Goal: Information Seeking & Learning: Learn about a topic

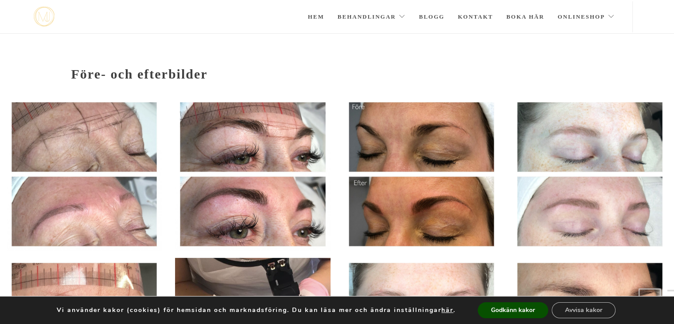
scroll to position [113, 0]
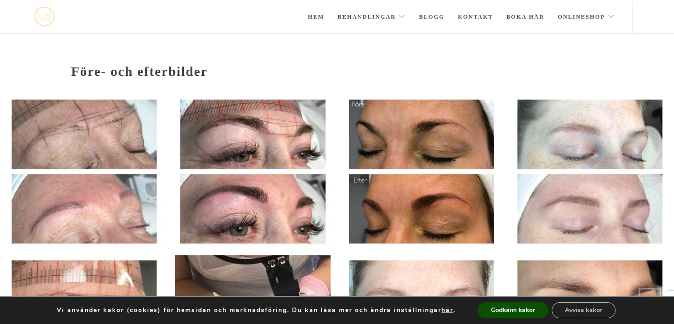
click at [87, 139] on img at bounding box center [84, 171] width 155 height 154
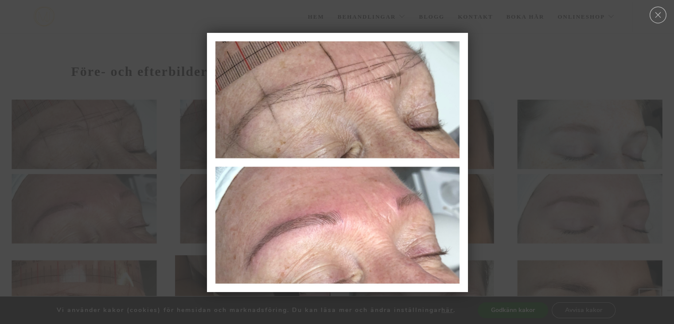
click at [504, 148] on div at bounding box center [337, 162] width 674 height 9188
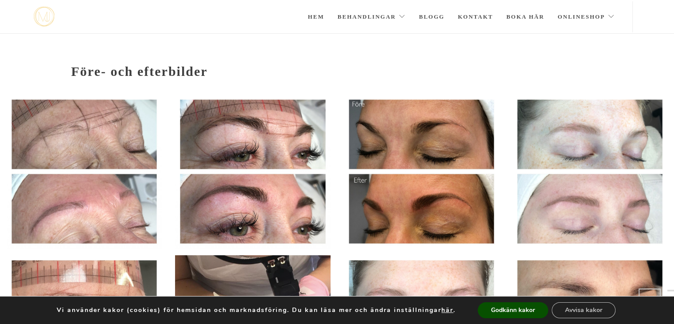
click at [289, 164] on img at bounding box center [252, 171] width 155 height 154
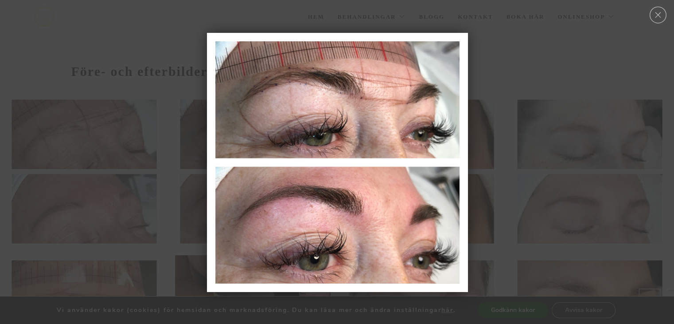
click at [561, 103] on div at bounding box center [337, 162] width 674 height 9188
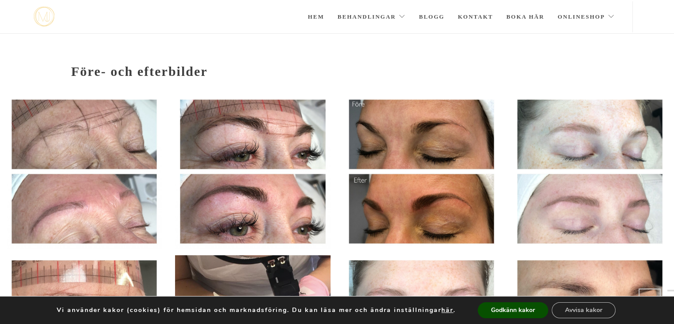
click at [422, 144] on img at bounding box center [421, 171] width 155 height 154
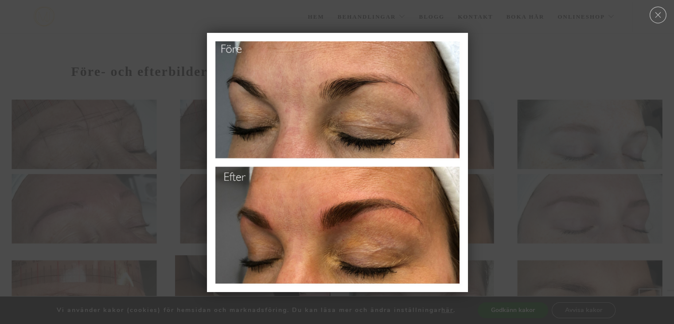
click at [535, 86] on div at bounding box center [337, 162] width 674 height 9188
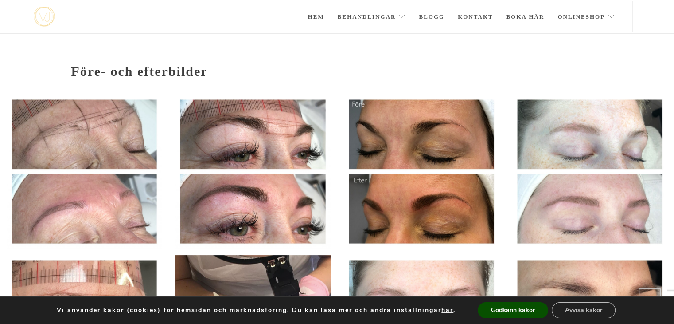
click at [625, 166] on img at bounding box center [589, 171] width 155 height 154
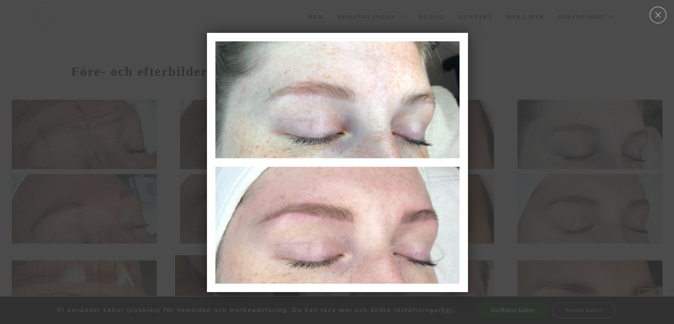
click at [582, 74] on div at bounding box center [337, 162] width 674 height 9188
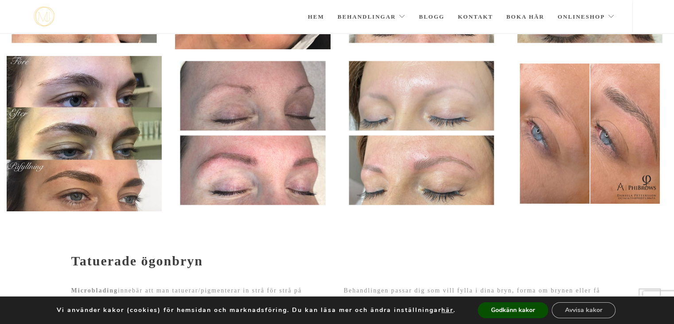
scroll to position [477, 0]
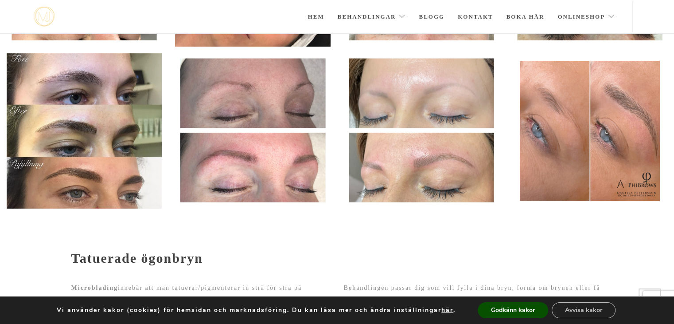
click at [430, 177] on img at bounding box center [421, 130] width 155 height 154
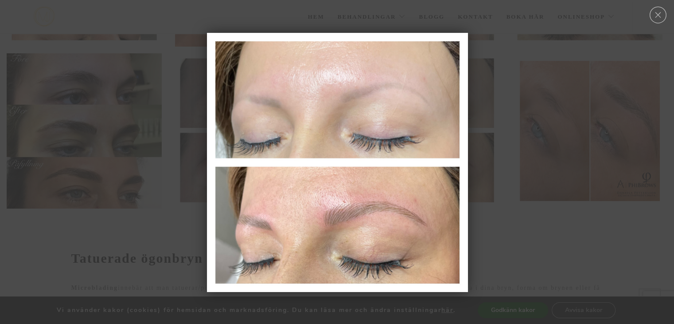
click at [495, 214] on div at bounding box center [337, 162] width 674 height 9188
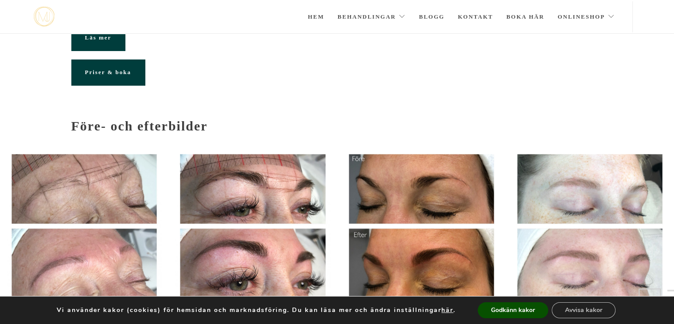
scroll to position [53, 0]
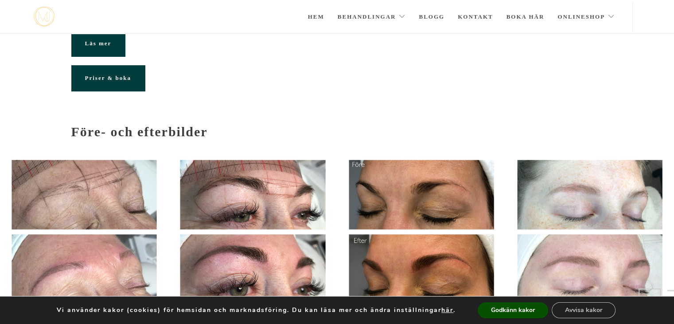
click at [117, 193] on img at bounding box center [84, 232] width 155 height 154
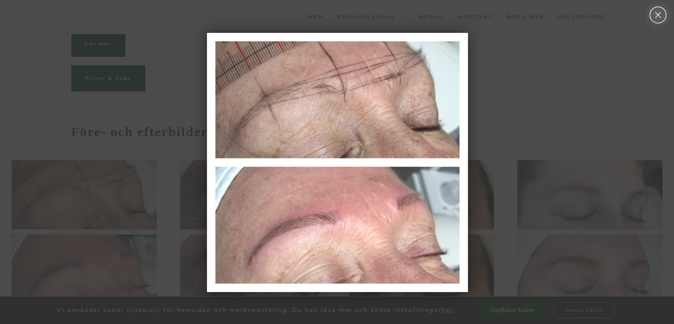
click at [661, 13] on link "Close" at bounding box center [658, 15] width 19 height 17
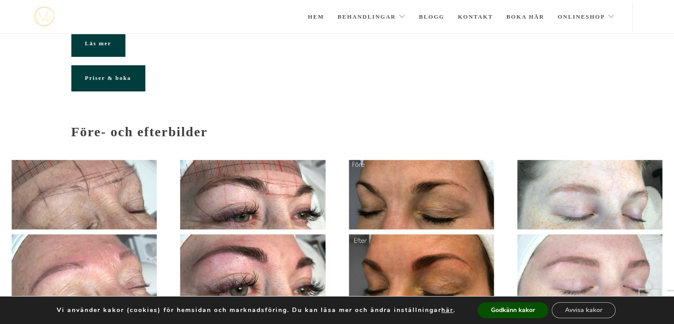
scroll to position [0, 0]
